Goal: Information Seeking & Learning: Learn about a topic

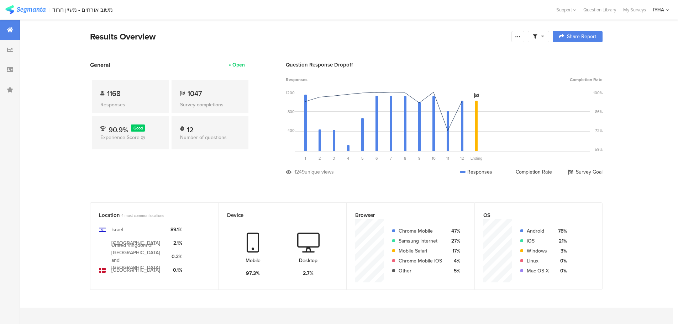
click at [148, 87] on div "1168 Responses" at bounding box center [130, 96] width 77 height 33
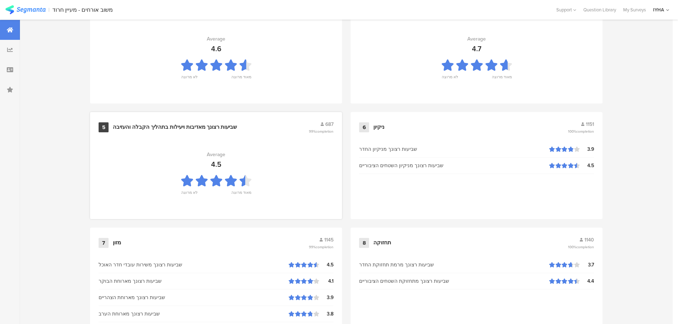
scroll to position [720, 0]
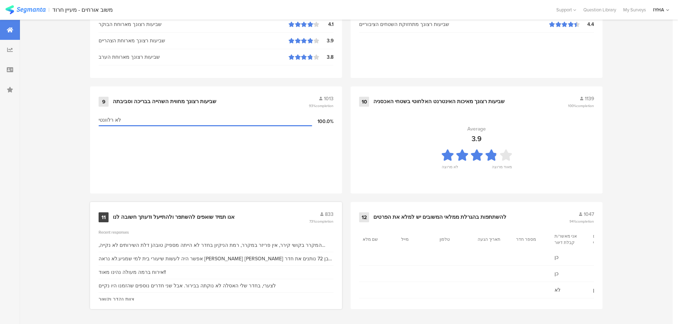
click at [263, 211] on div "11 אנו תמיד שואפים להשתפר ולהתייעל ודעתך חשובה לנו 833 73% completion" at bounding box center [216, 218] width 235 height 14
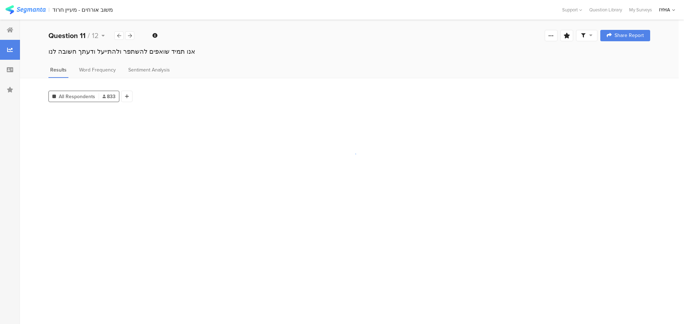
click at [263, 211] on section at bounding box center [348, 214] width 601 height 210
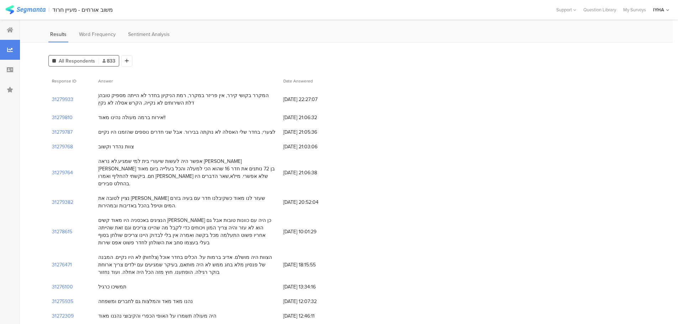
scroll to position [71, 0]
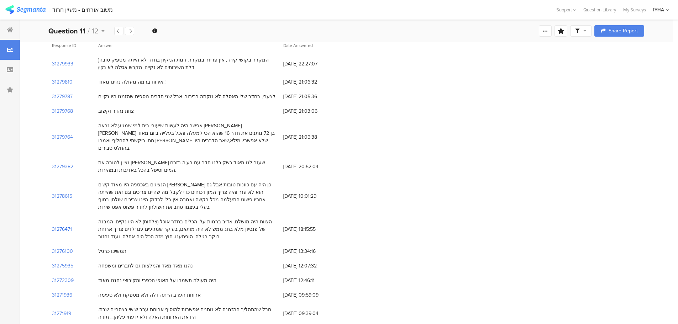
click at [60, 226] on section "31276471" at bounding box center [62, 229] width 20 height 7
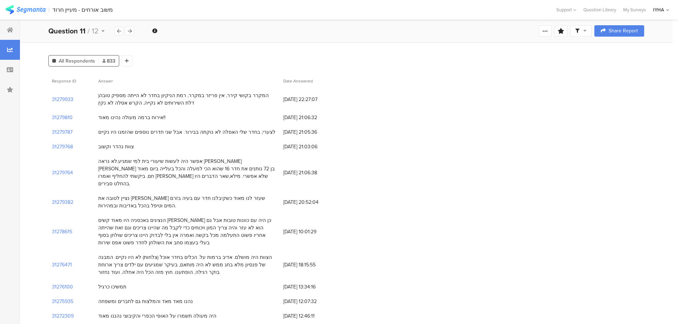
scroll to position [71, 0]
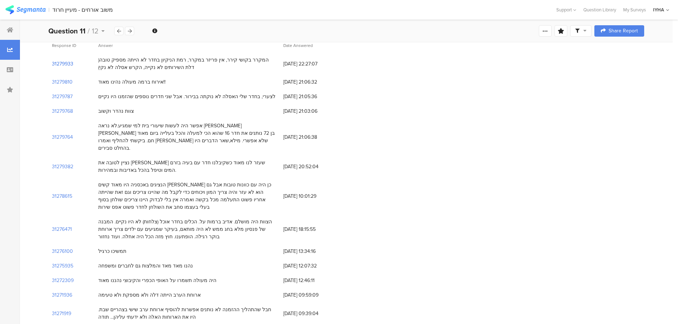
click at [65, 64] on section "31279933" at bounding box center [62, 63] width 21 height 7
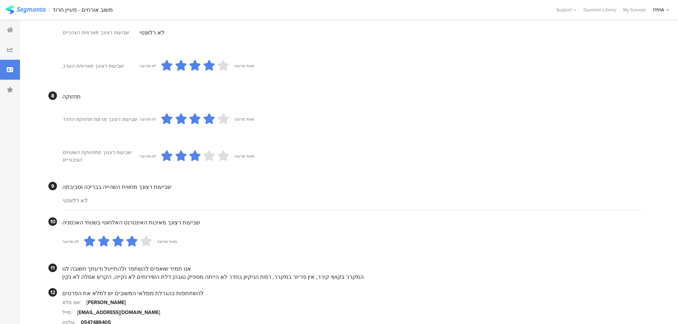
scroll to position [547, 0]
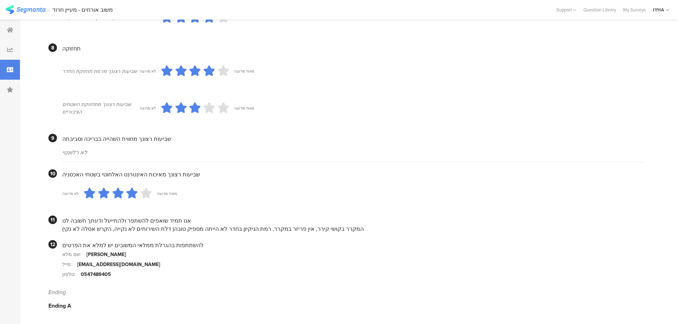
scroll to position [71, 0]
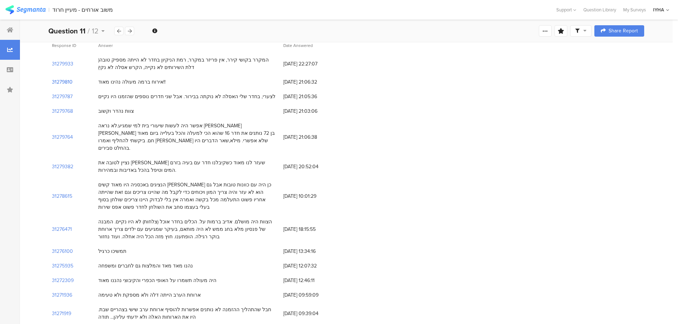
click at [60, 84] on section "31279810" at bounding box center [62, 81] width 21 height 7
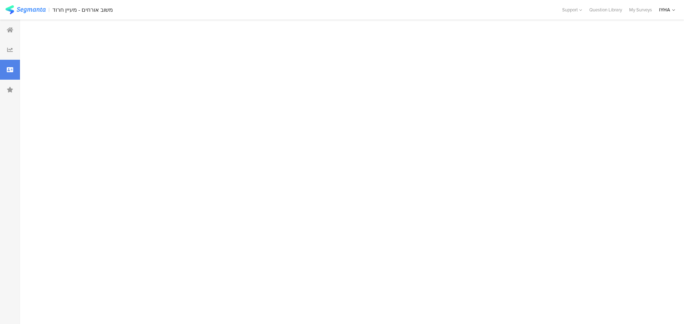
click at [60, 84] on div at bounding box center [349, 172] width 658 height 305
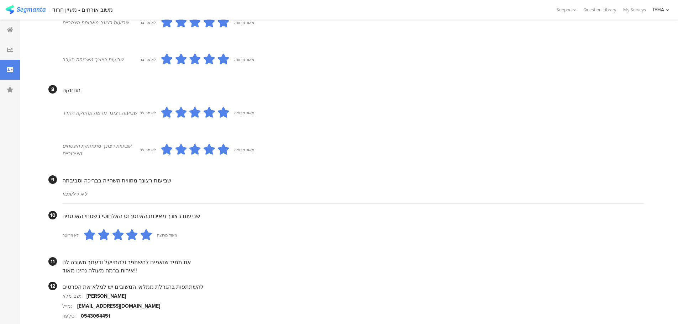
scroll to position [596, 0]
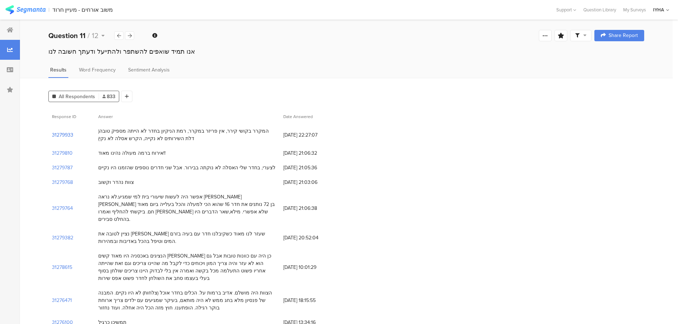
click at [59, 135] on section "31279933" at bounding box center [62, 134] width 21 height 7
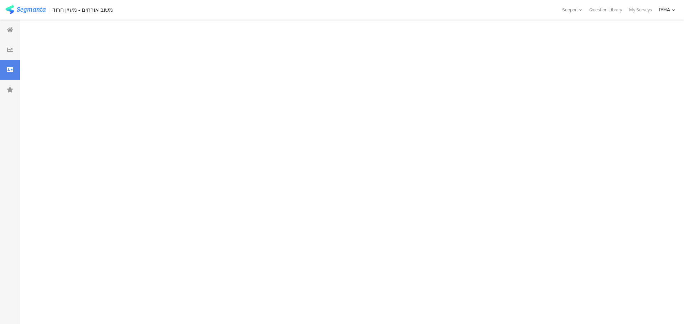
click at [59, 135] on div at bounding box center [349, 172] width 658 height 305
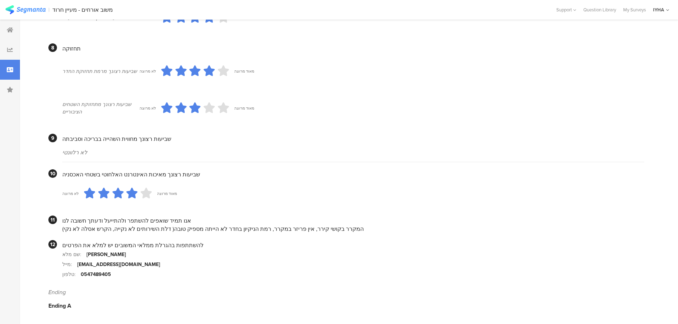
scroll to position [511, 0]
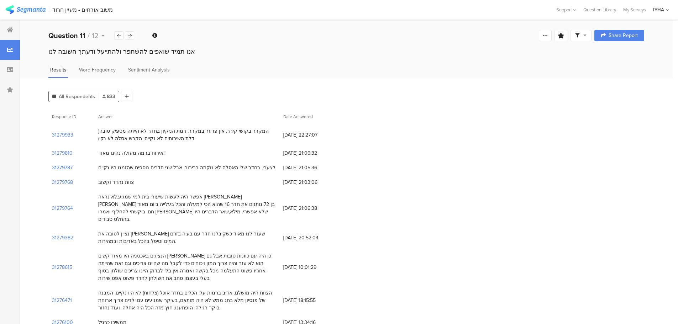
click at [60, 169] on section "31279787" at bounding box center [62, 167] width 21 height 7
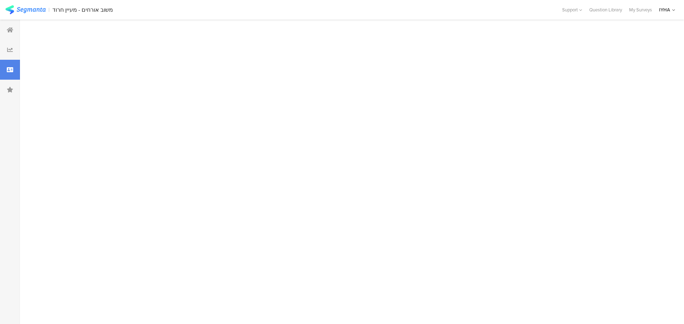
click at [60, 169] on div at bounding box center [349, 172] width 658 height 305
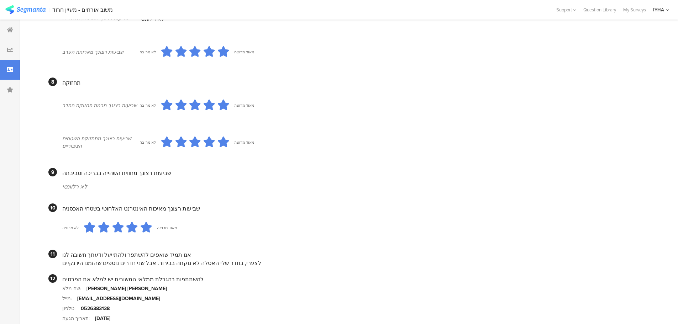
scroll to position [608, 0]
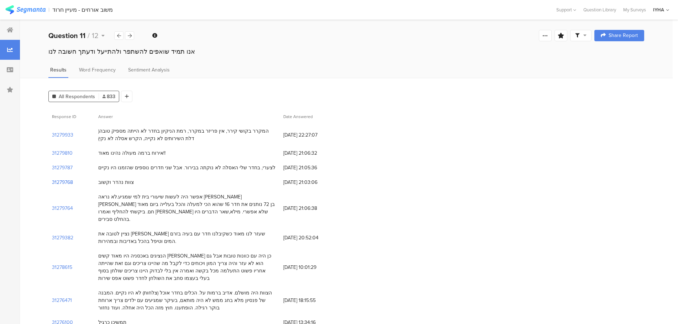
click at [61, 182] on section "31279768" at bounding box center [62, 182] width 21 height 7
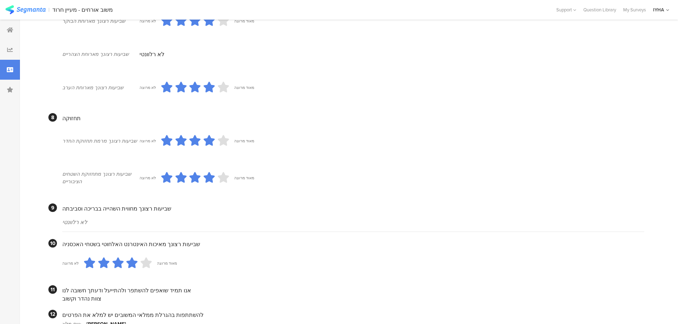
scroll to position [588, 0]
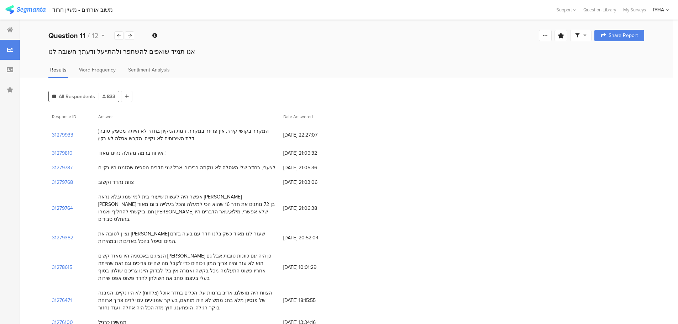
click at [64, 205] on section "31279764" at bounding box center [62, 208] width 21 height 7
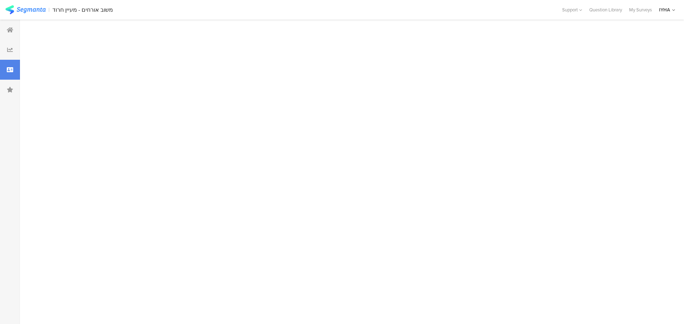
click at [64, 205] on div at bounding box center [349, 172] width 658 height 305
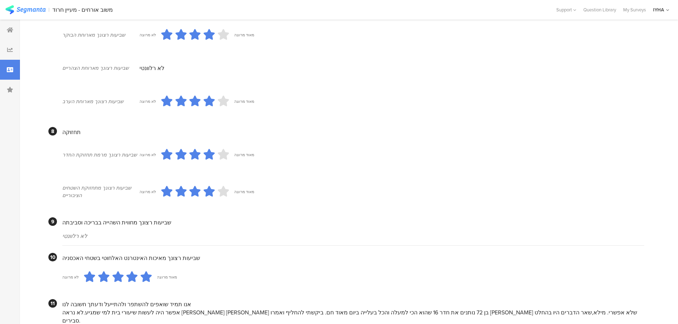
scroll to position [576, 0]
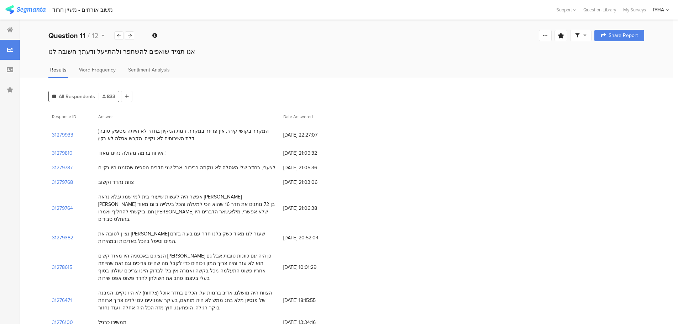
click at [65, 234] on section "31279382" at bounding box center [62, 237] width 21 height 7
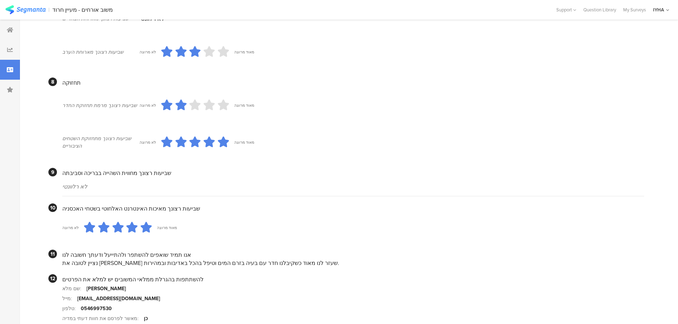
scroll to position [578, 0]
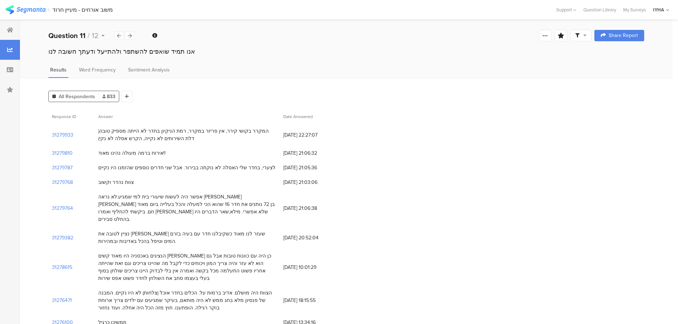
scroll to position [71, 0]
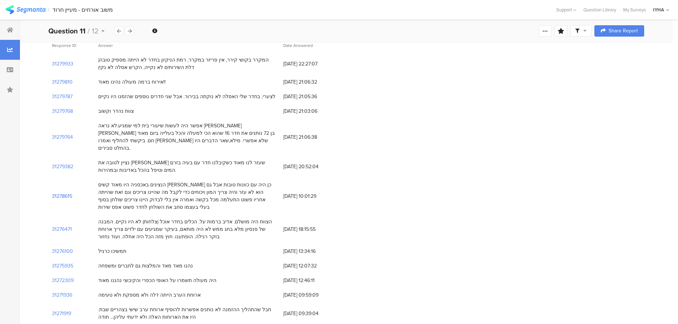
click at [54, 193] on section "31278615" at bounding box center [62, 196] width 20 height 7
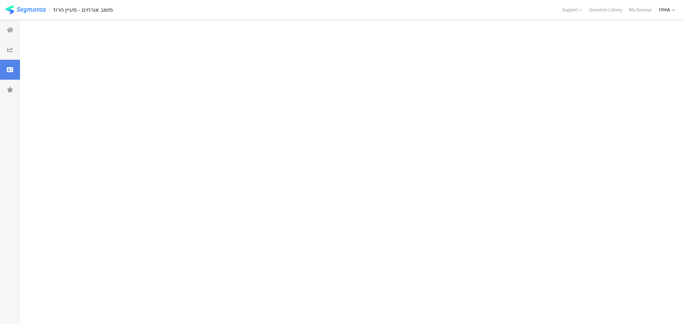
click at [54, 189] on div at bounding box center [349, 172] width 658 height 305
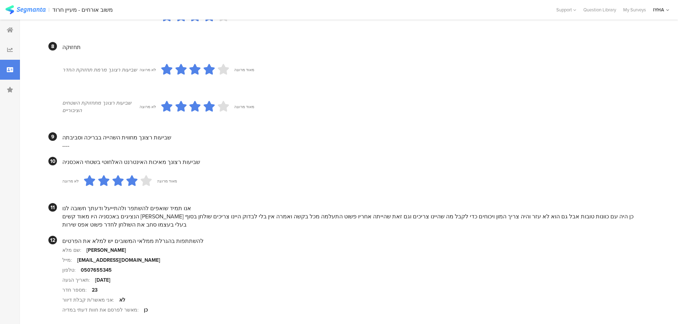
scroll to position [605, 0]
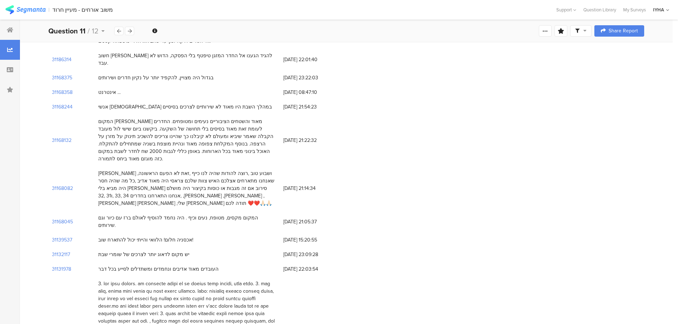
scroll to position [71, 0]
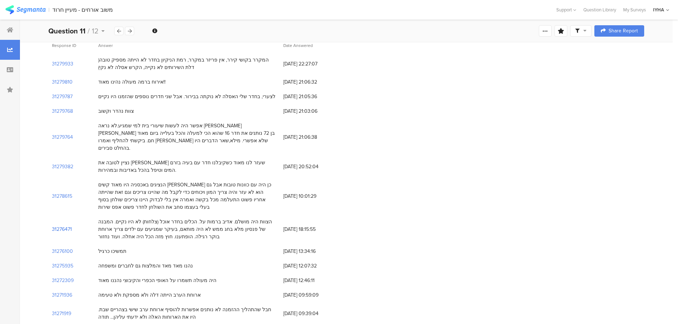
click at [61, 226] on section "31276471" at bounding box center [62, 229] width 20 height 7
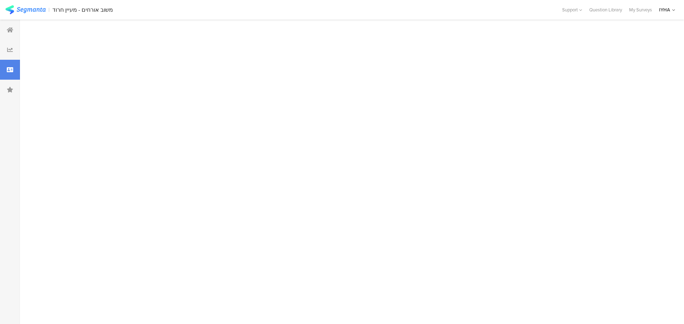
click at [61, 221] on div at bounding box center [349, 172] width 658 height 305
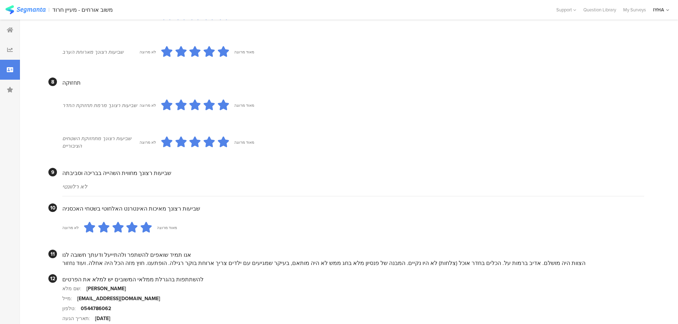
scroll to position [588, 0]
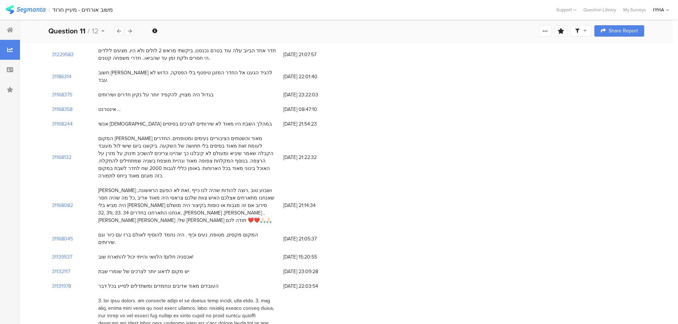
scroll to position [71, 0]
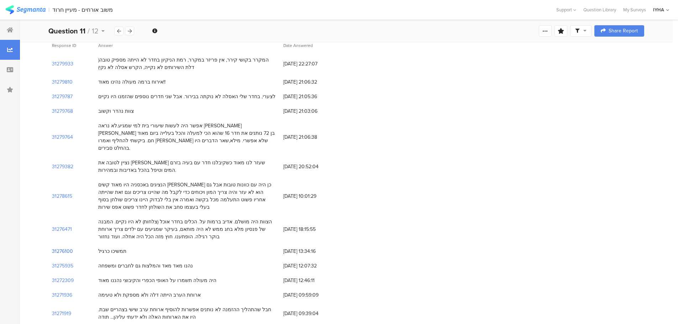
click at [59, 248] on section "31276100" at bounding box center [62, 251] width 21 height 7
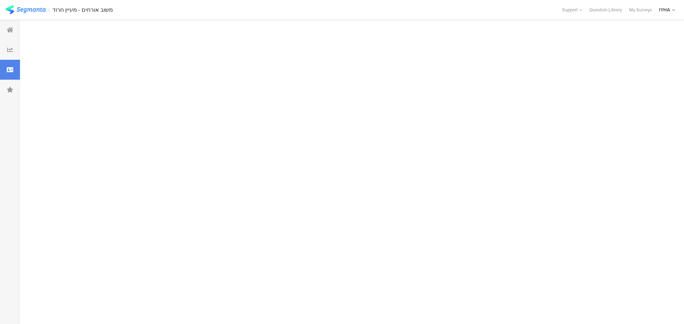
click at [59, 245] on div at bounding box center [349, 172] width 658 height 305
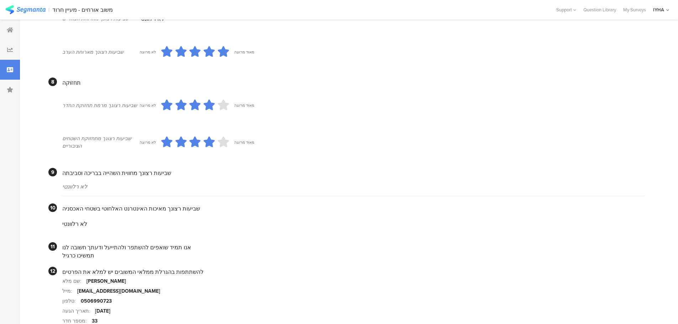
scroll to position [601, 0]
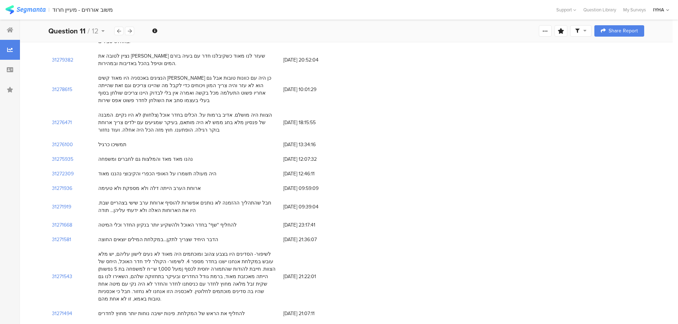
scroll to position [214, 0]
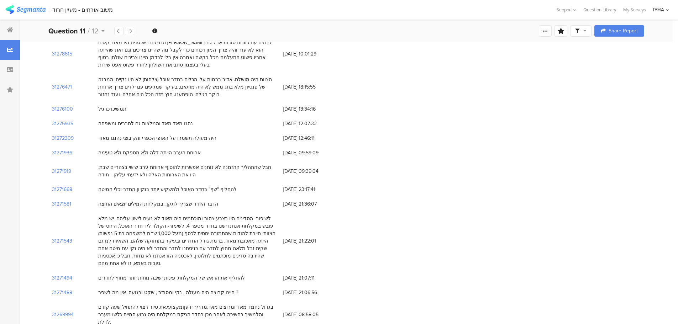
click at [63, 120] on div "31275935" at bounding box center [71, 123] width 46 height 15
click at [66, 120] on section "31275935" at bounding box center [62, 123] width 21 height 7
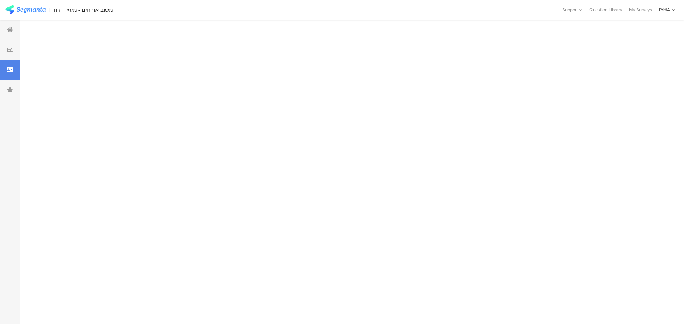
click at [66, 115] on div at bounding box center [349, 172] width 658 height 305
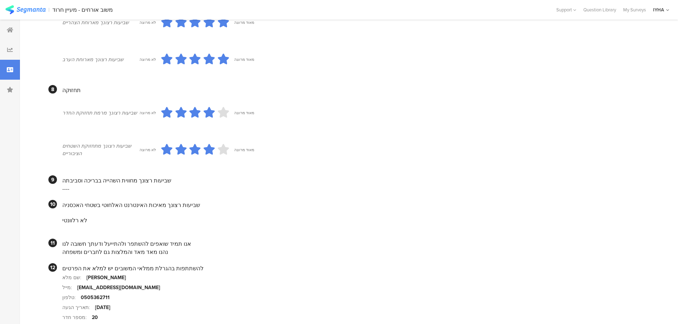
scroll to position [577, 0]
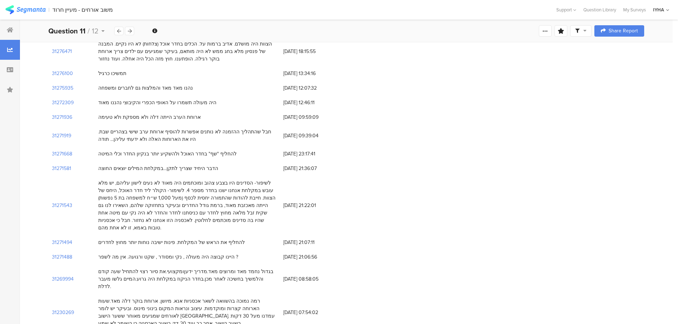
scroll to position [178, 0]
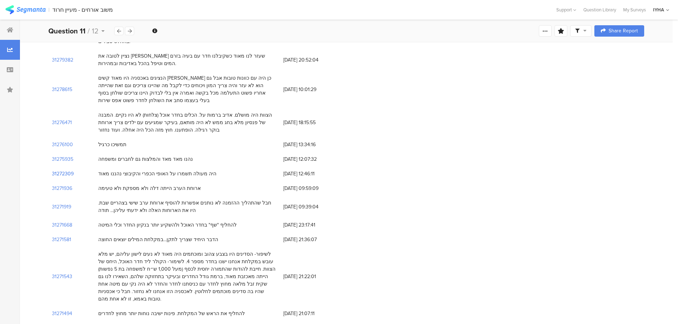
click at [56, 170] on section "31272309" at bounding box center [63, 173] width 22 height 7
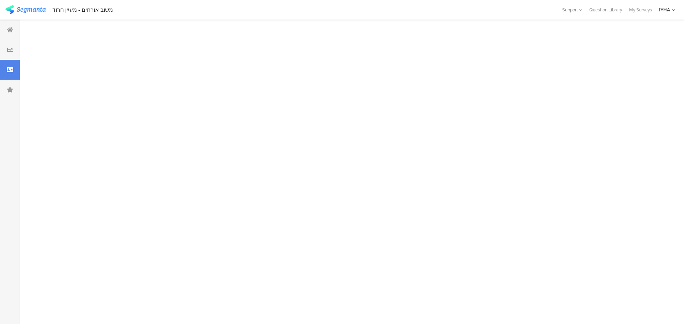
click at [56, 168] on div at bounding box center [349, 172] width 658 height 305
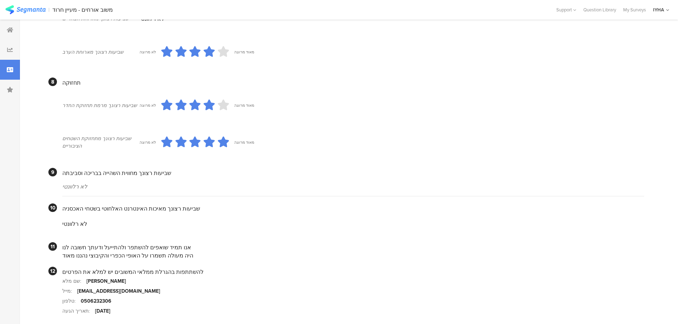
scroll to position [571, 0]
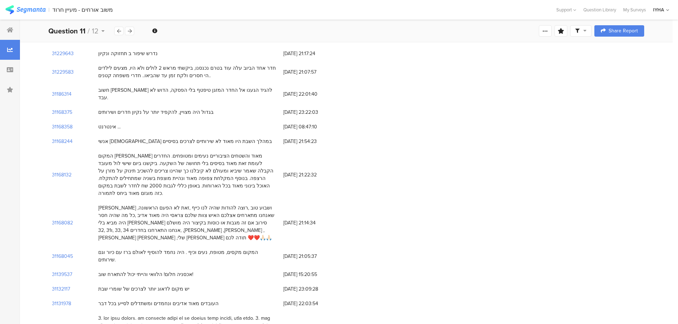
scroll to position [178, 0]
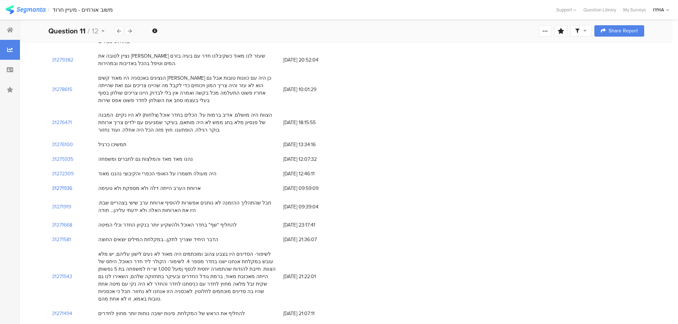
click at [55, 185] on section "31271936" at bounding box center [62, 188] width 20 height 7
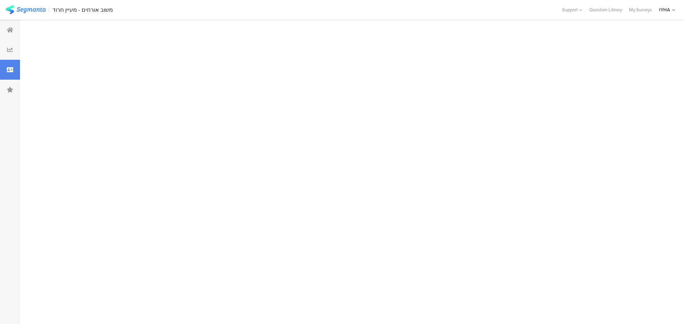
click at [55, 180] on div at bounding box center [349, 172] width 658 height 305
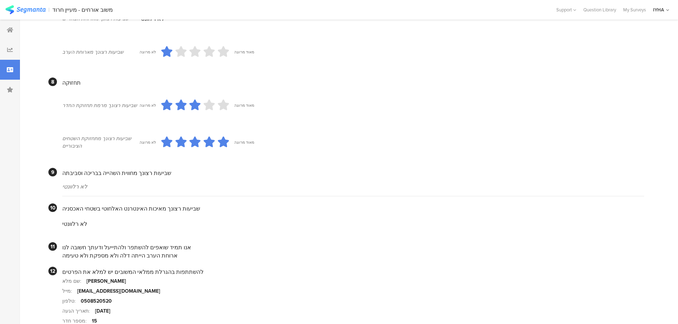
scroll to position [601, 0]
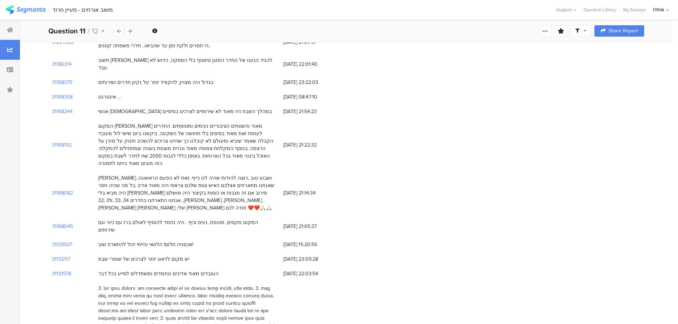
scroll to position [178, 0]
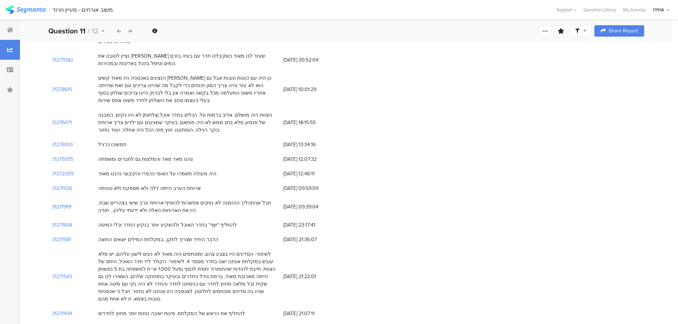
click at [54, 203] on section "31271919" at bounding box center [61, 206] width 19 height 7
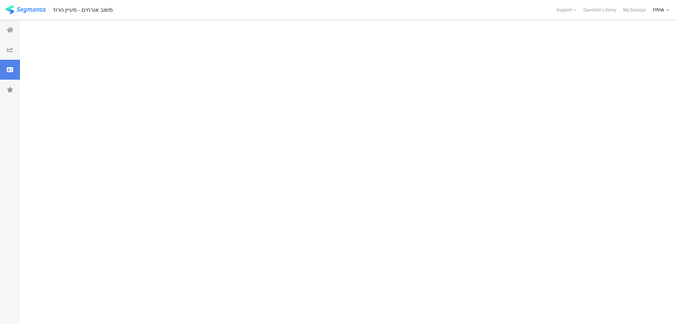
click at [54, 199] on div at bounding box center [346, 172] width 653 height 305
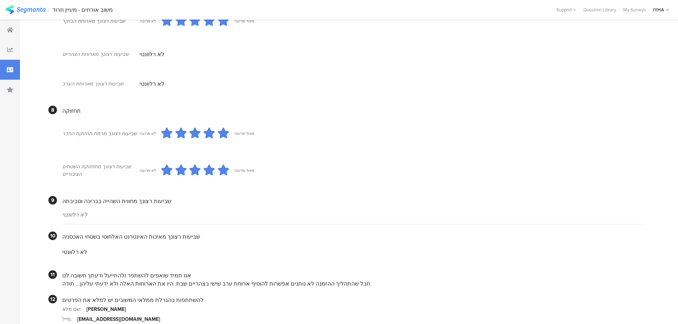
scroll to position [593, 0]
